Goal: Information Seeking & Learning: Check status

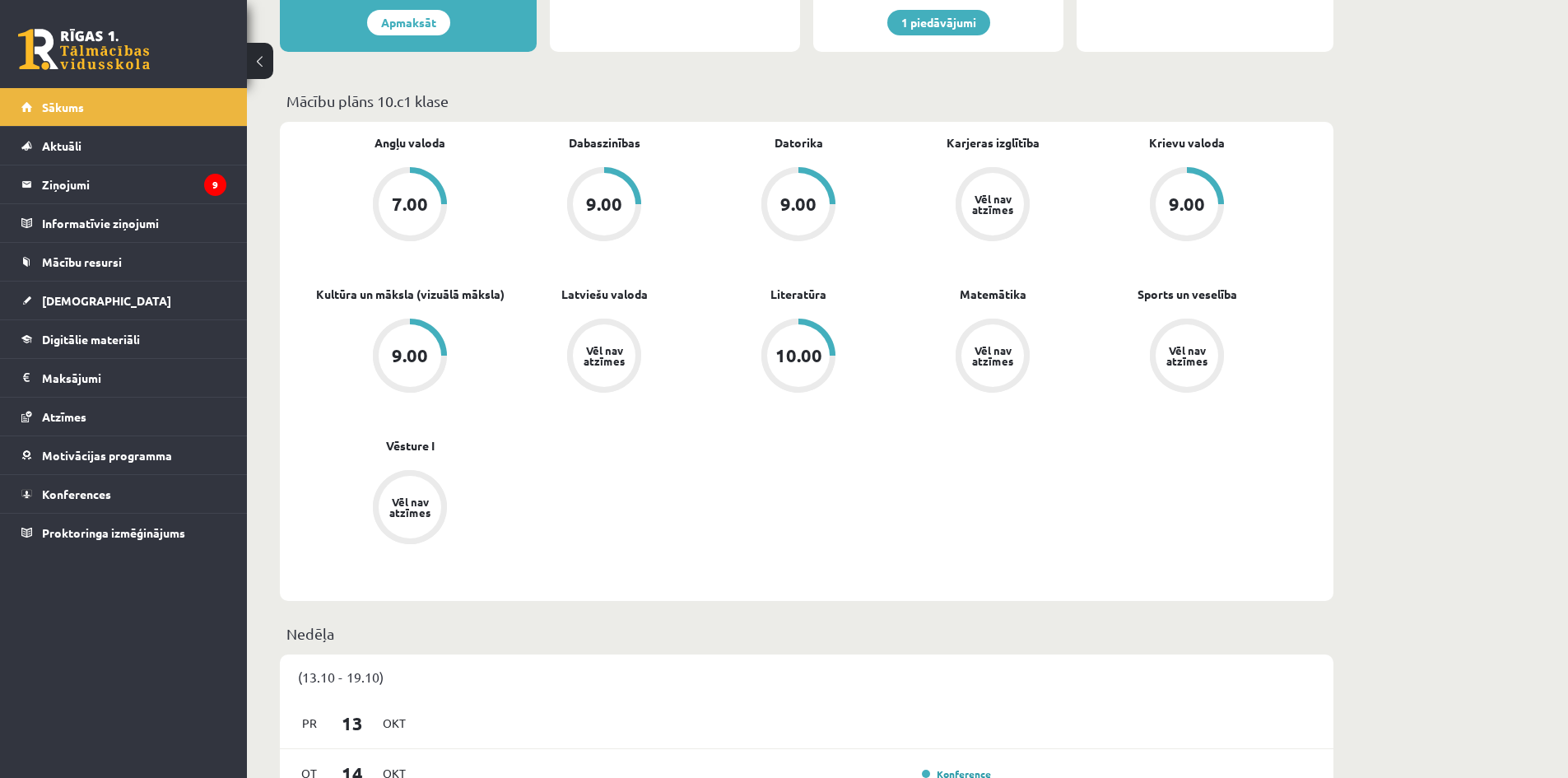
scroll to position [411, 0]
click at [1189, 353] on div "Vēl nav atzīmes" at bounding box center [1188, 354] width 46 height 21
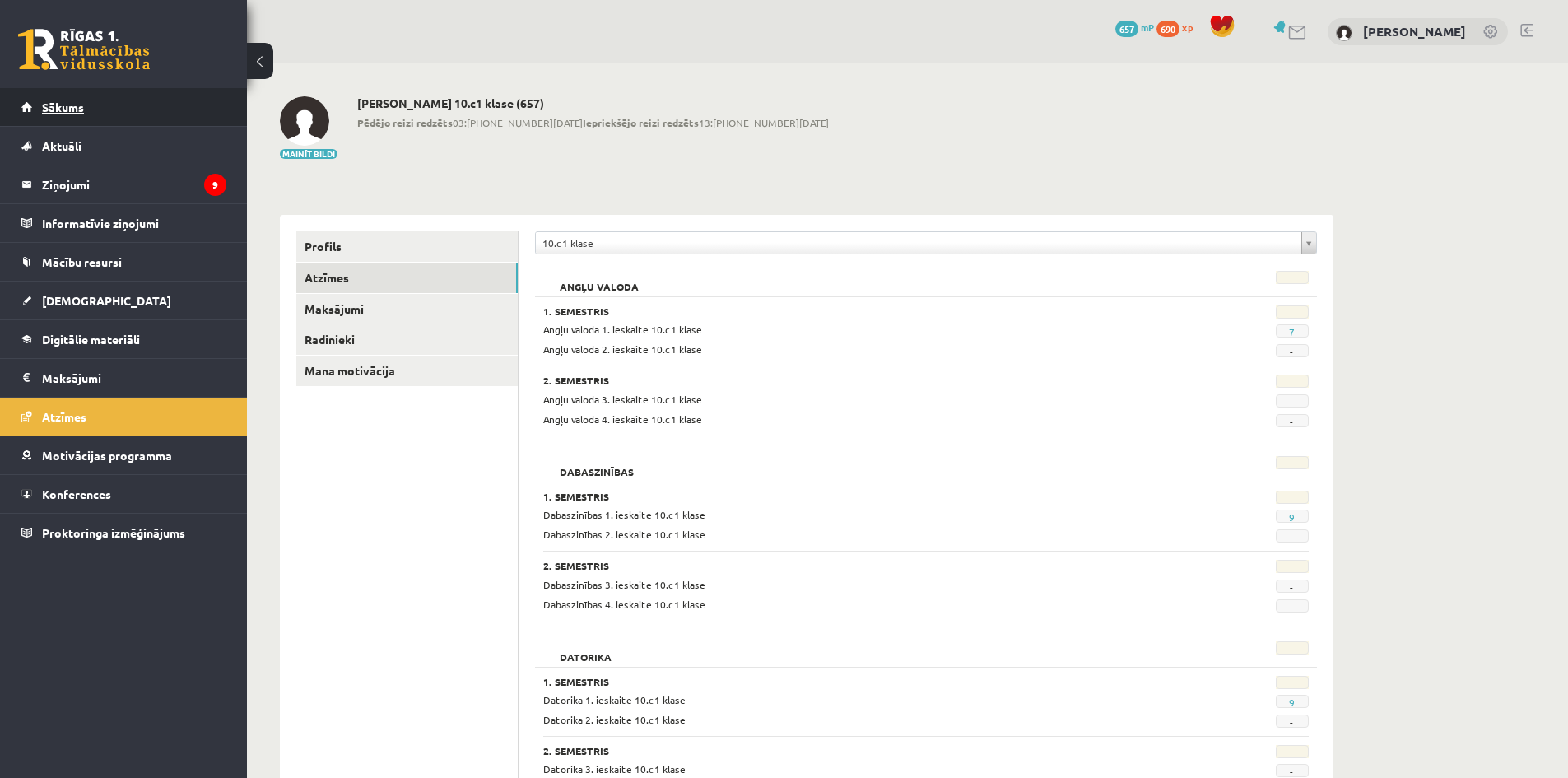
click at [71, 98] on link "Sākums" at bounding box center [124, 107] width 205 height 38
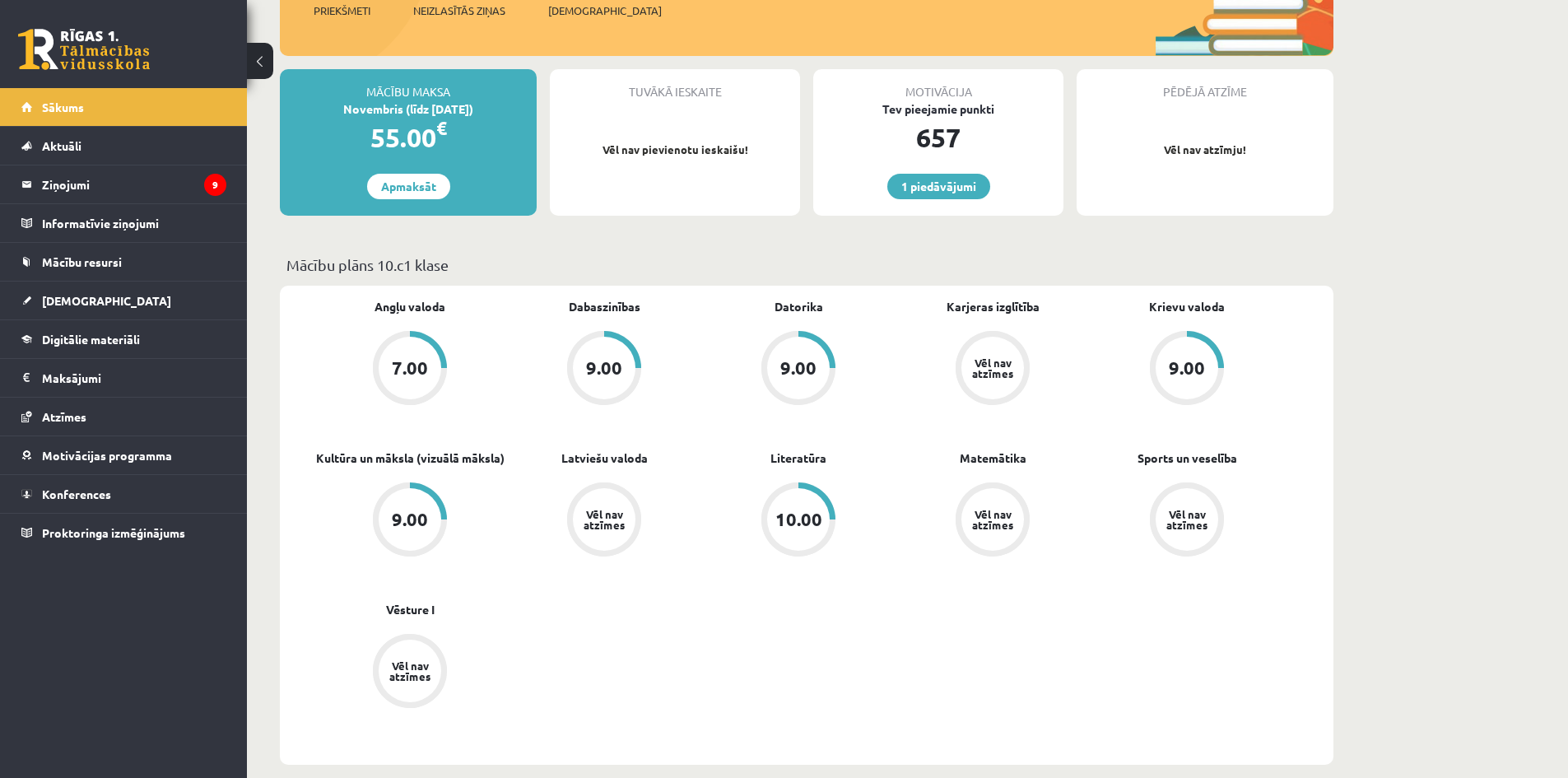
scroll to position [247, 0]
click at [74, 300] on span "[DEMOGRAPHIC_DATA]" at bounding box center [106, 300] width 129 height 15
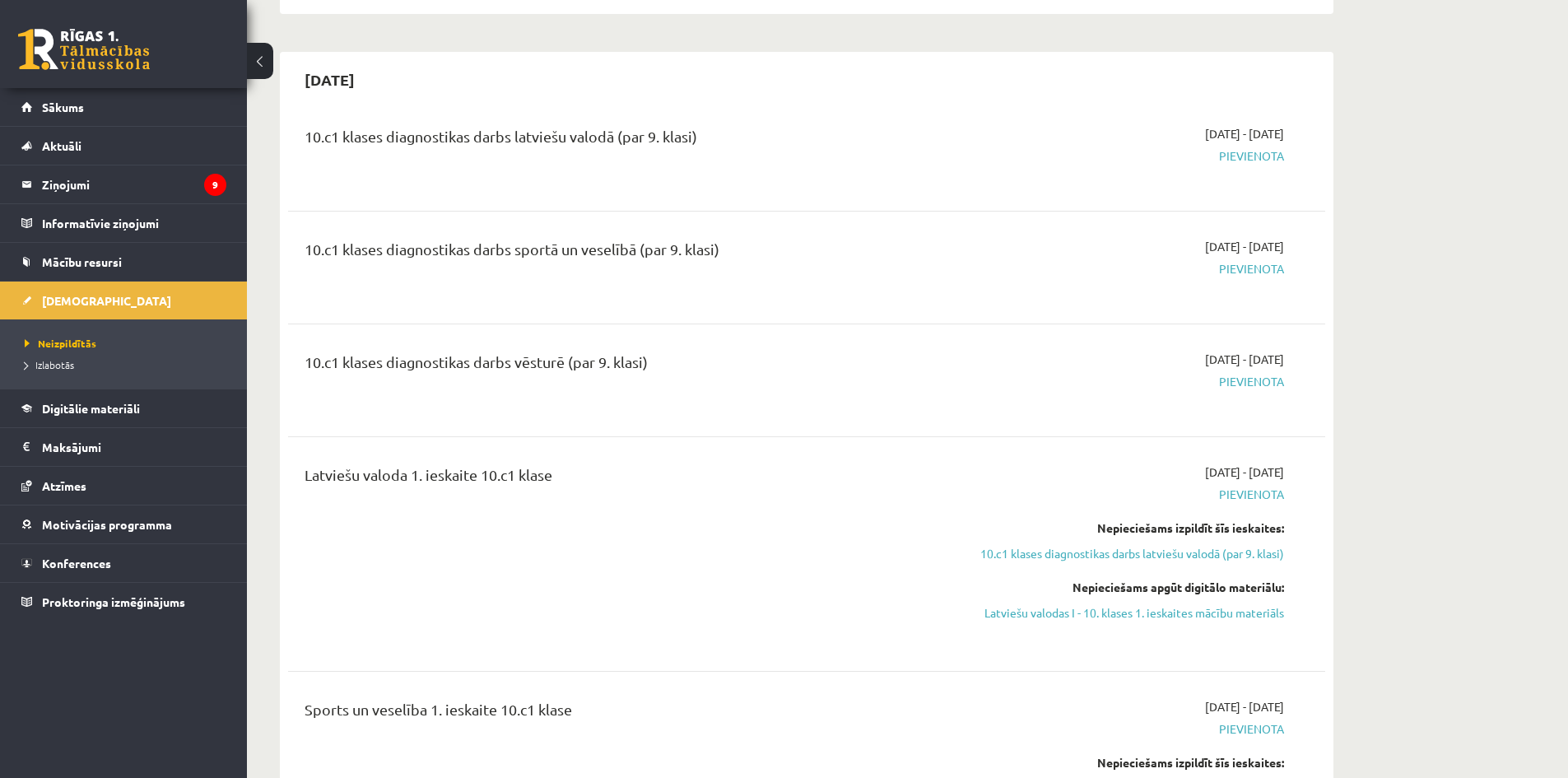
scroll to position [905, 0]
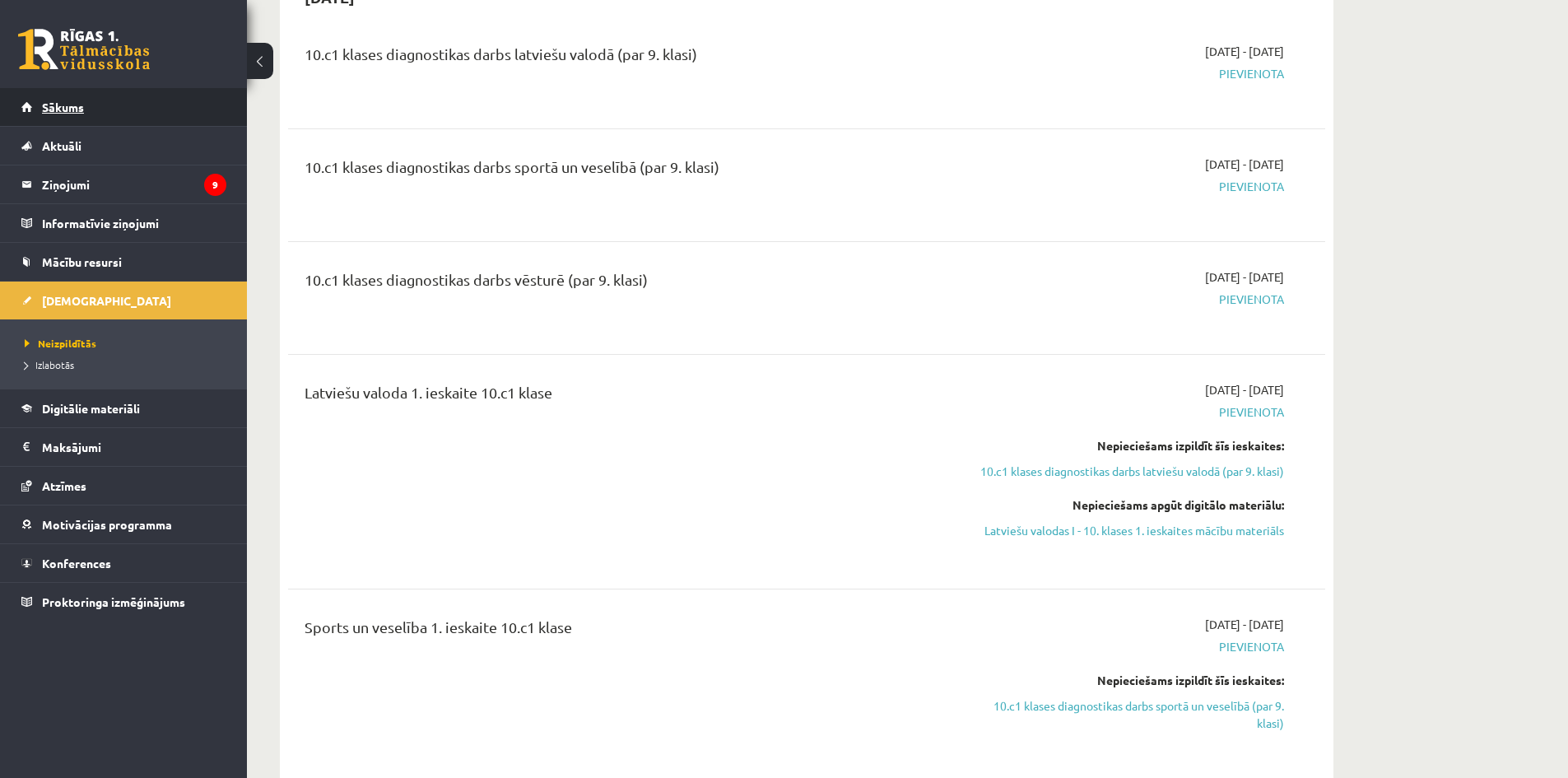
click at [103, 109] on link "Sākums" at bounding box center [124, 107] width 205 height 38
